Goal: Task Accomplishment & Management: Check status

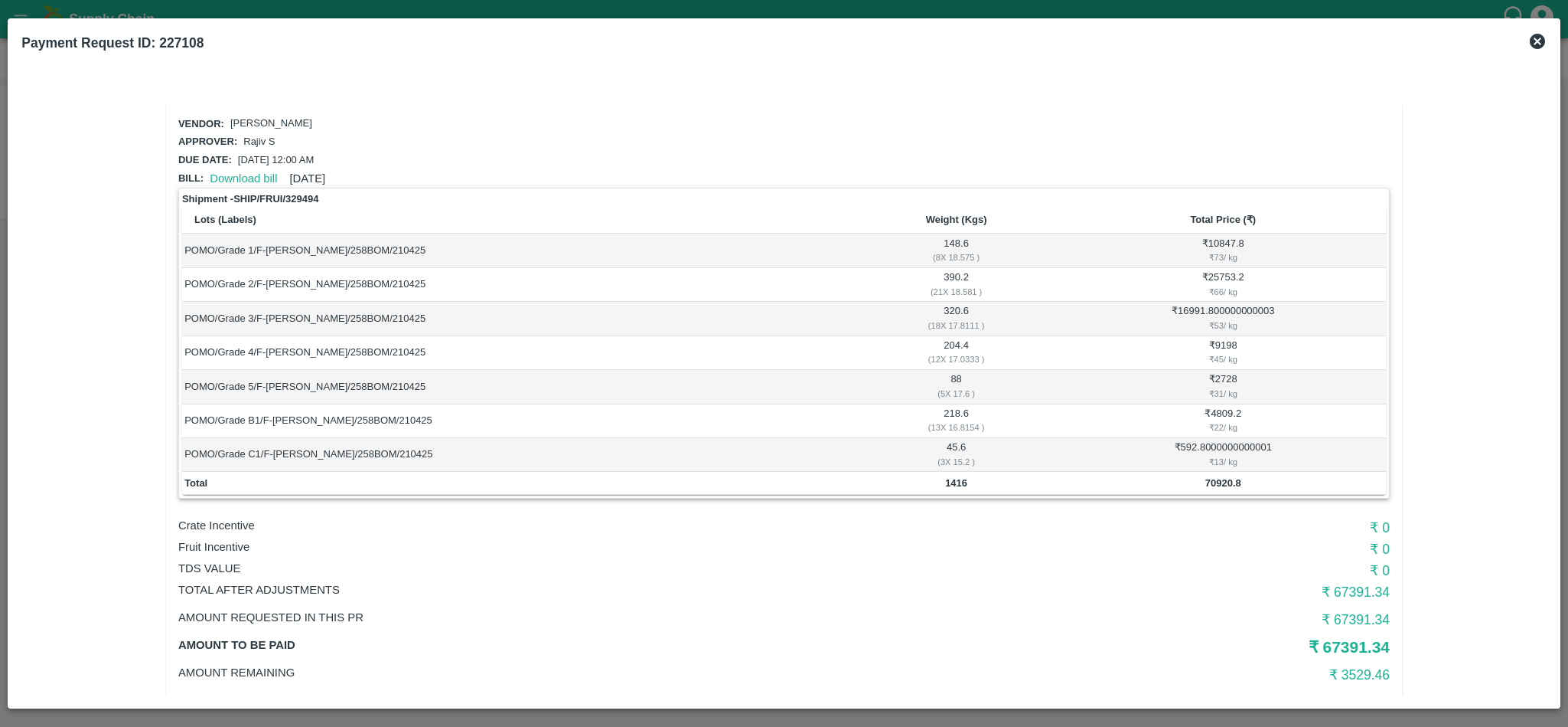
click at [1543, 35] on icon at bounding box center [1538, 42] width 19 height 19
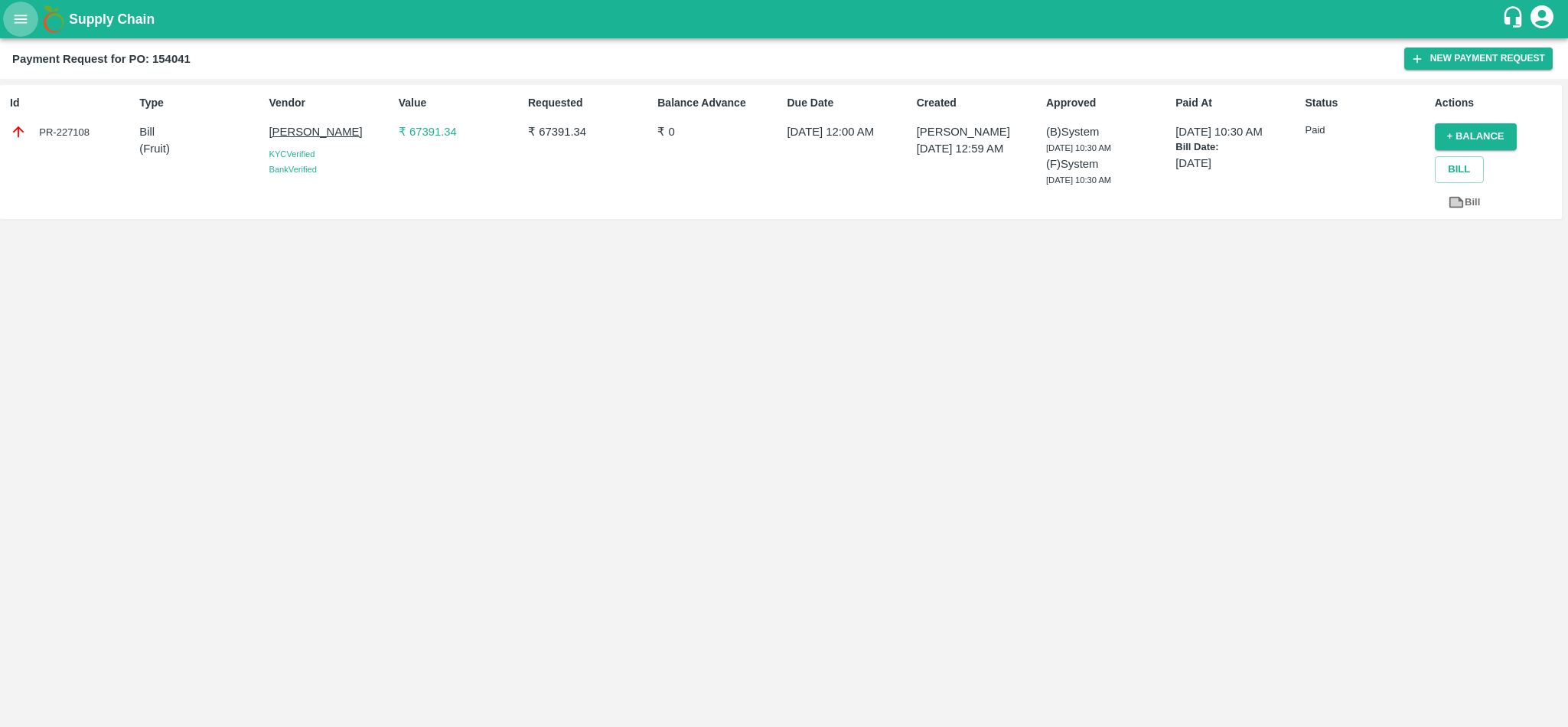
click at [20, 20] on icon "open drawer" at bounding box center [20, 19] width 13 height 8
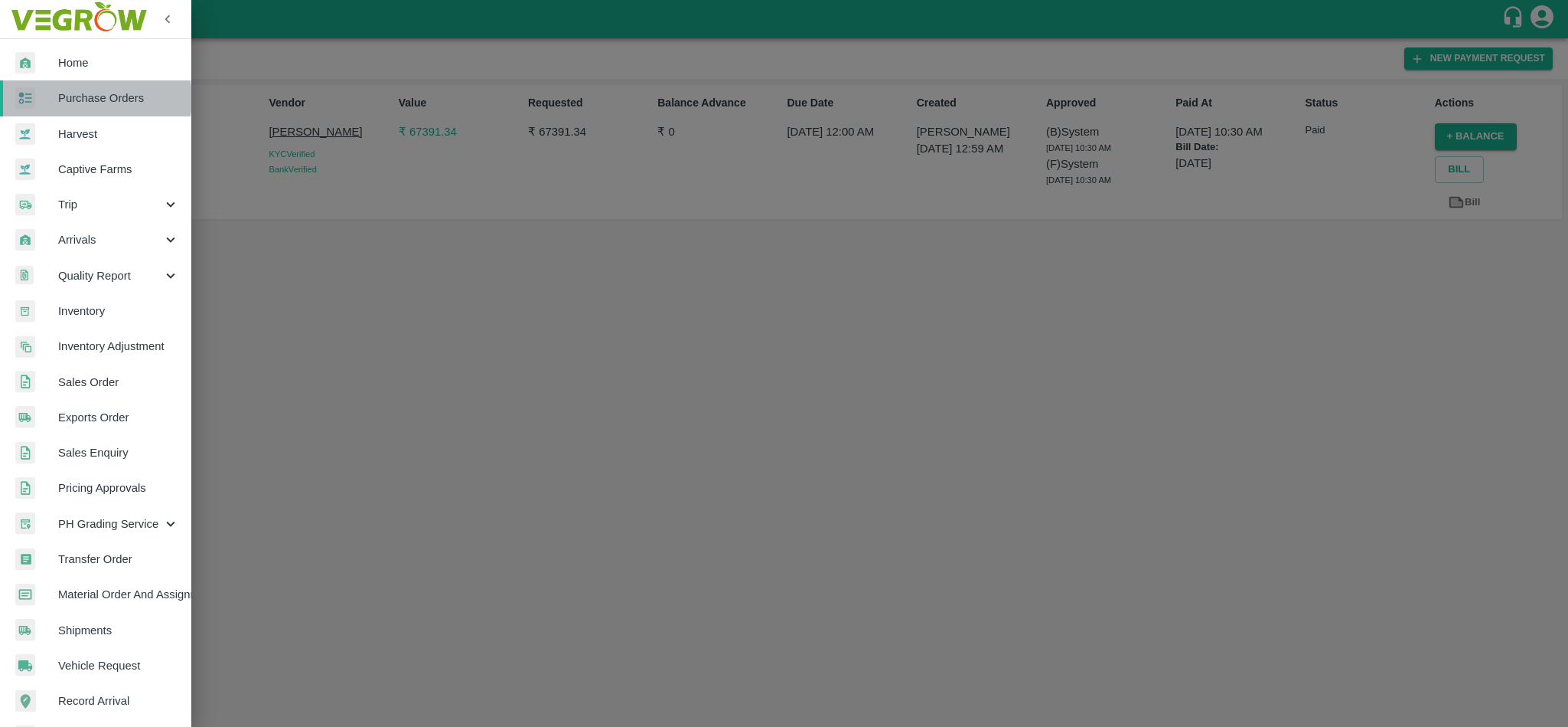
click at [95, 99] on span "Purchase Orders" at bounding box center [119, 98] width 121 height 17
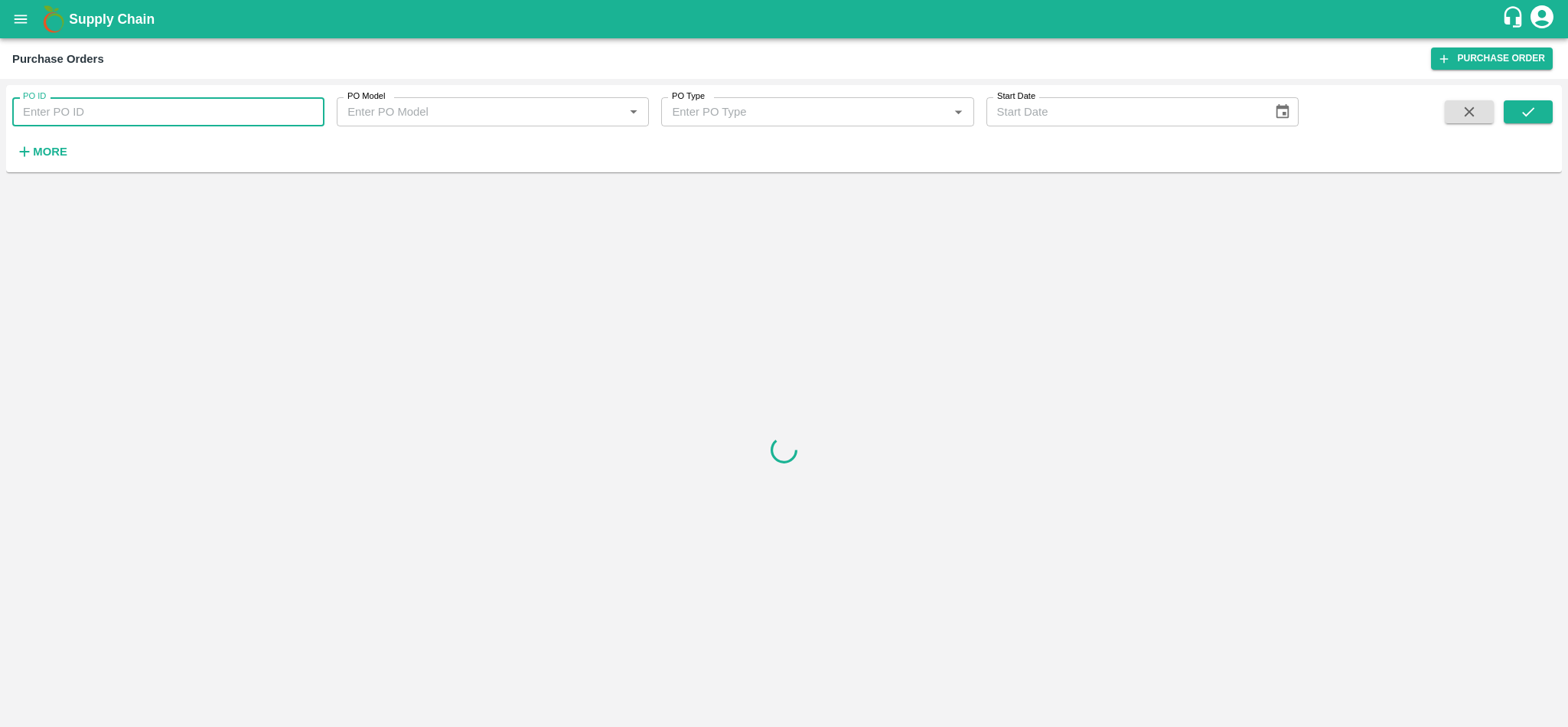
click at [152, 106] on input "PO ID" at bounding box center [168, 112] width 312 height 29
paste input "175071"
type input "175071"
click at [1532, 121] on button "submit" at bounding box center [1529, 111] width 49 height 23
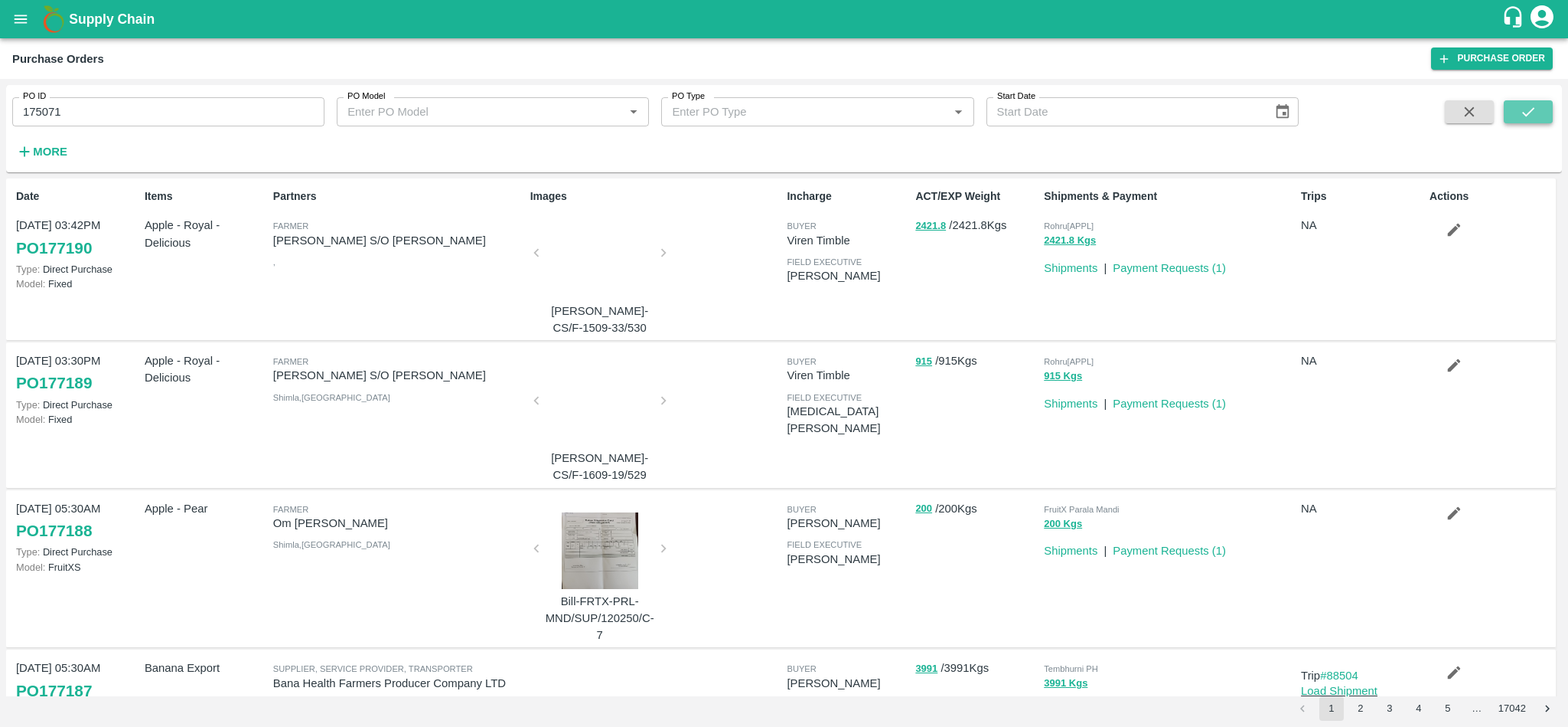
click at [1527, 113] on icon "submit" at bounding box center [1529, 112] width 17 height 17
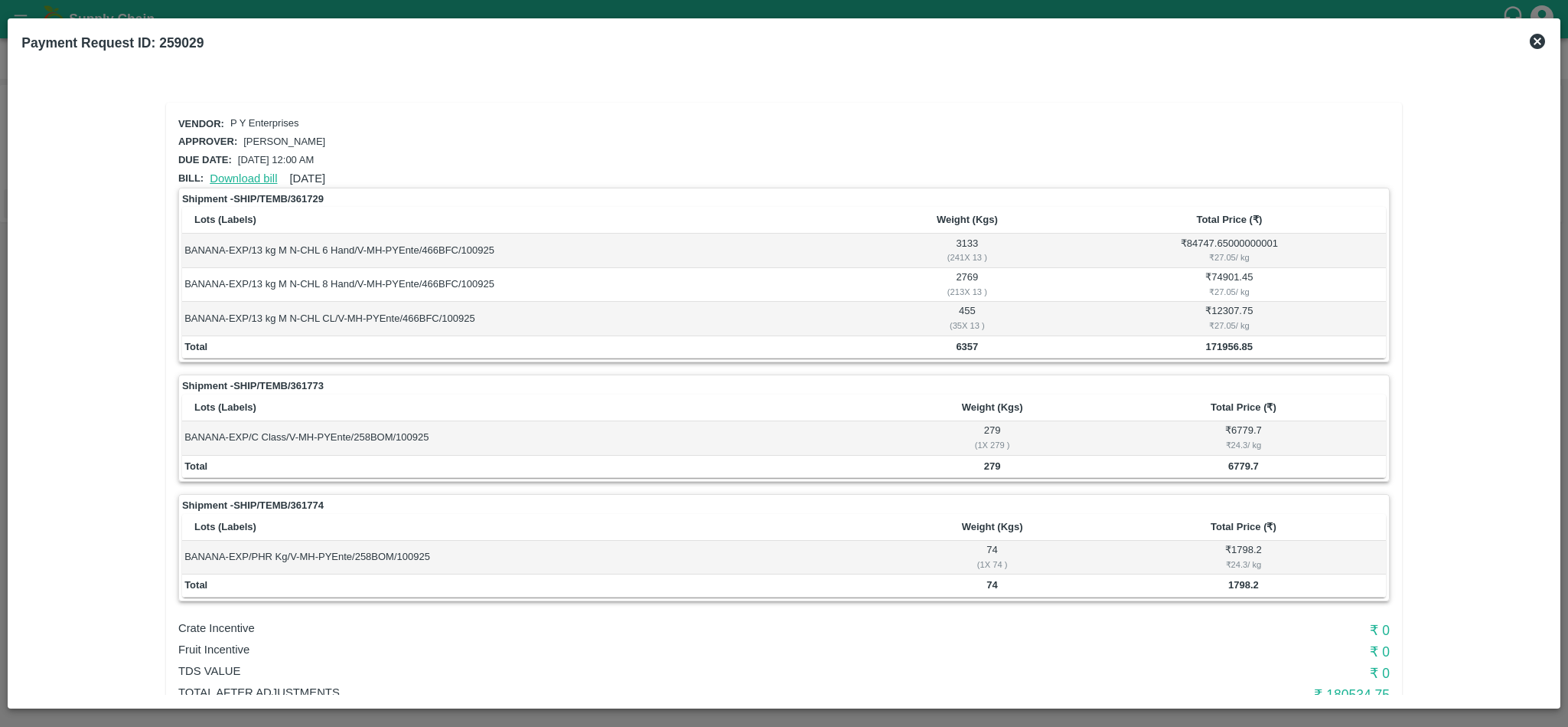
click at [257, 172] on link "Download bill" at bounding box center [243, 178] width 67 height 12
